Goal: Task Accomplishment & Management: Use online tool/utility

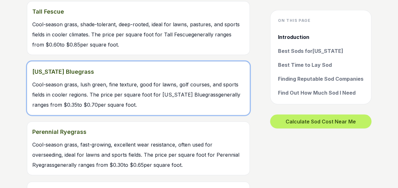
scroll to position [703, 0]
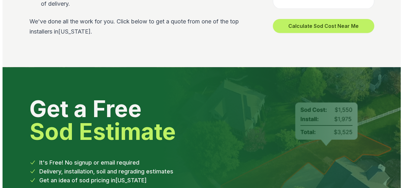
scroll to position [2514, 0]
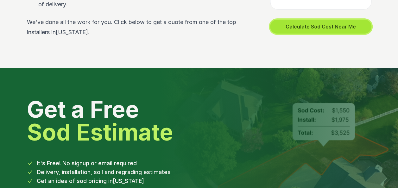
click at [295, 34] on button "Calculate Sod Cost Near Me" at bounding box center [320, 27] width 101 height 14
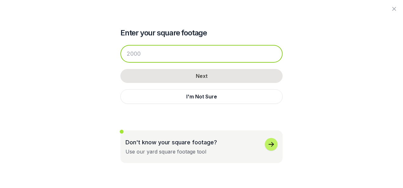
click at [142, 54] on input "number" at bounding box center [201, 54] width 162 height 18
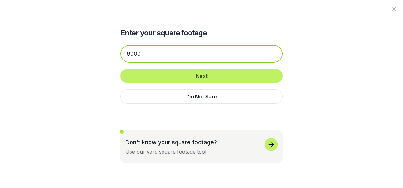
type input "8000"
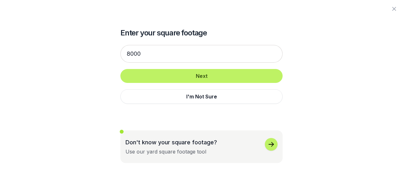
click at [271, 144] on icon "button" at bounding box center [271, 145] width 8 height 8
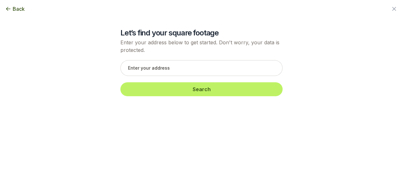
click at [13, 9] on span "Back" at bounding box center [19, 9] width 12 height 8
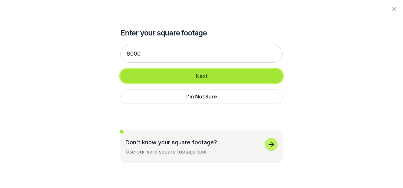
click at [198, 76] on button "Next" at bounding box center [201, 76] width 162 height 14
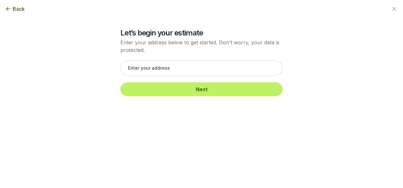
click at [15, 8] on span "Back" at bounding box center [19, 9] width 12 height 8
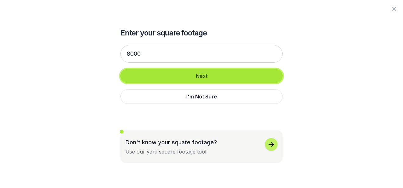
click at [200, 77] on button "Next" at bounding box center [201, 76] width 162 height 14
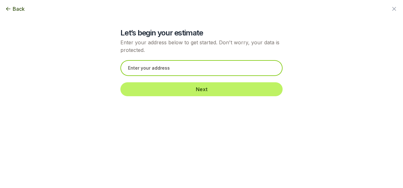
click at [189, 71] on input "text" at bounding box center [201, 68] width 162 height 16
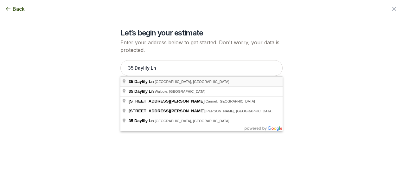
type input "[STREET_ADDRESS]"
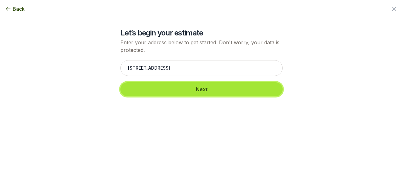
click at [192, 89] on button "Next" at bounding box center [201, 89] width 162 height 14
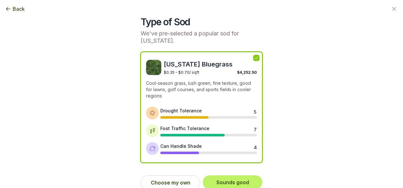
scroll to position [18, 0]
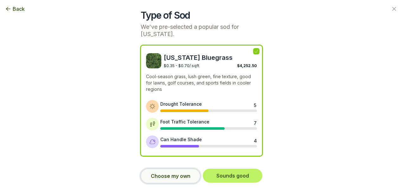
click at [178, 173] on button "Choose my own" at bounding box center [171, 176] width 60 height 15
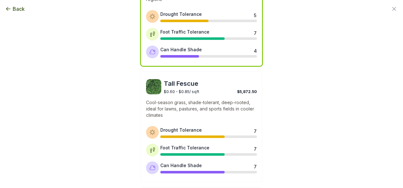
scroll to position [109, 0]
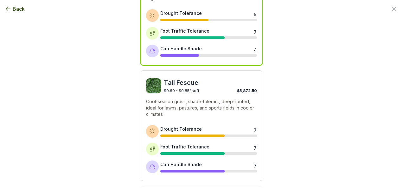
click at [201, 105] on p "Cool-season grass, shade-tolerant, deep-rooted, ideal for lawns, pastures, and …" at bounding box center [201, 107] width 111 height 19
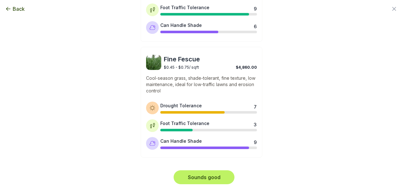
scroll to position [365, 0]
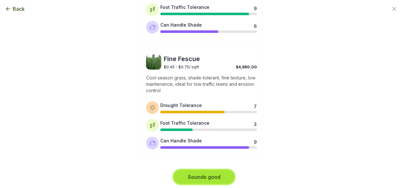
click at [210, 175] on button "Sounds good" at bounding box center [203, 177] width 61 height 14
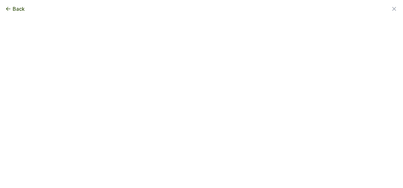
scroll to position [0, 0]
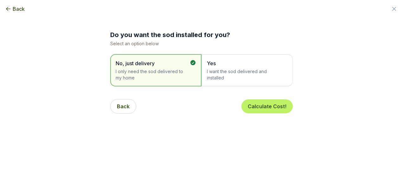
click at [236, 79] on span "I want the sod delivered and installed" at bounding box center [244, 74] width 74 height 13
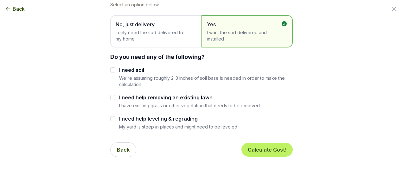
scroll to position [44, 0]
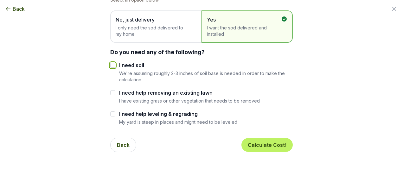
click at [110, 66] on input "I need soil" at bounding box center [112, 65] width 5 height 5
checkbox input "true"
click at [110, 92] on input "I need help removing an existing lawn" at bounding box center [112, 92] width 5 height 5
checkbox input "true"
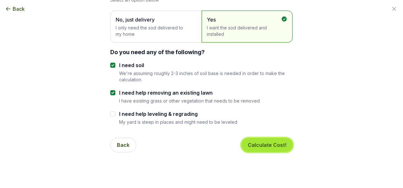
click at [254, 144] on button "Calculate Cost!" at bounding box center [266, 145] width 51 height 14
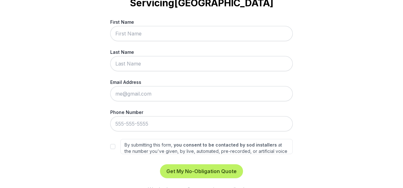
scroll to position [60, 0]
